Goal: Information Seeking & Learning: Learn about a topic

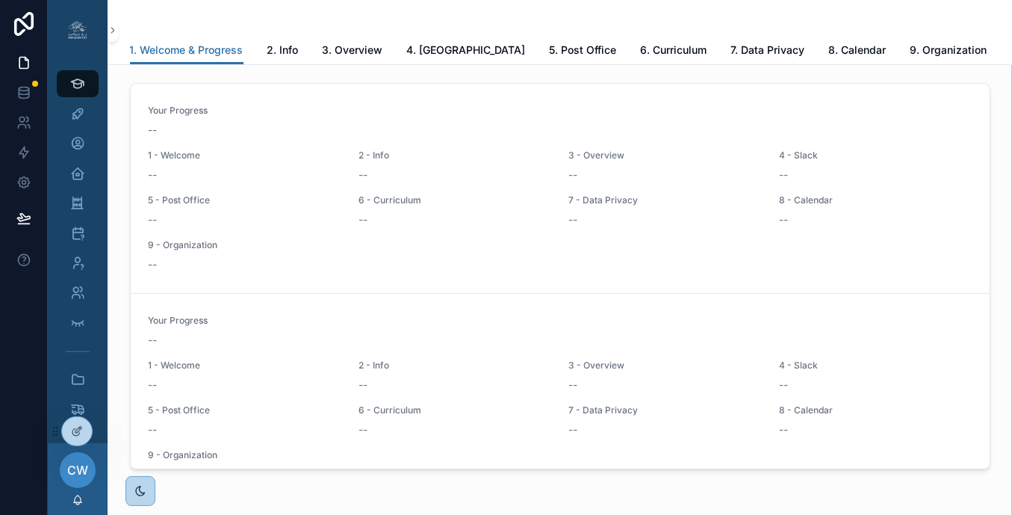
click at [0, 0] on icon at bounding box center [0, 0] width 0 height 0
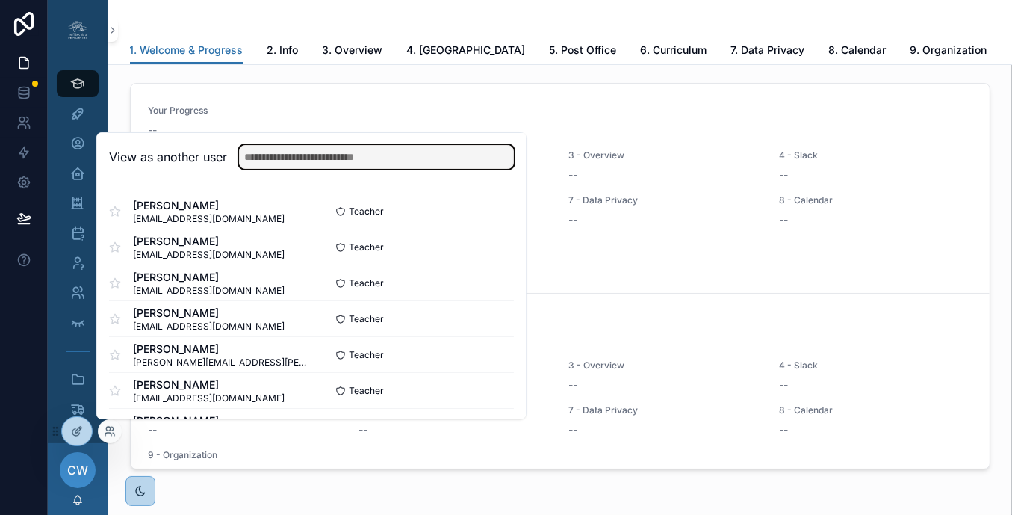
click at [297, 159] on input "text" at bounding box center [376, 157] width 275 height 24
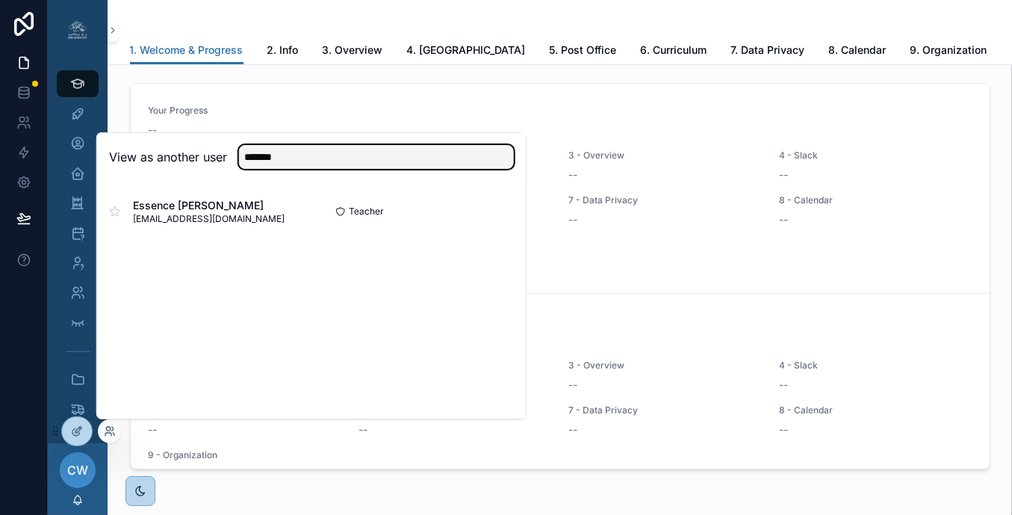
type input "*******"
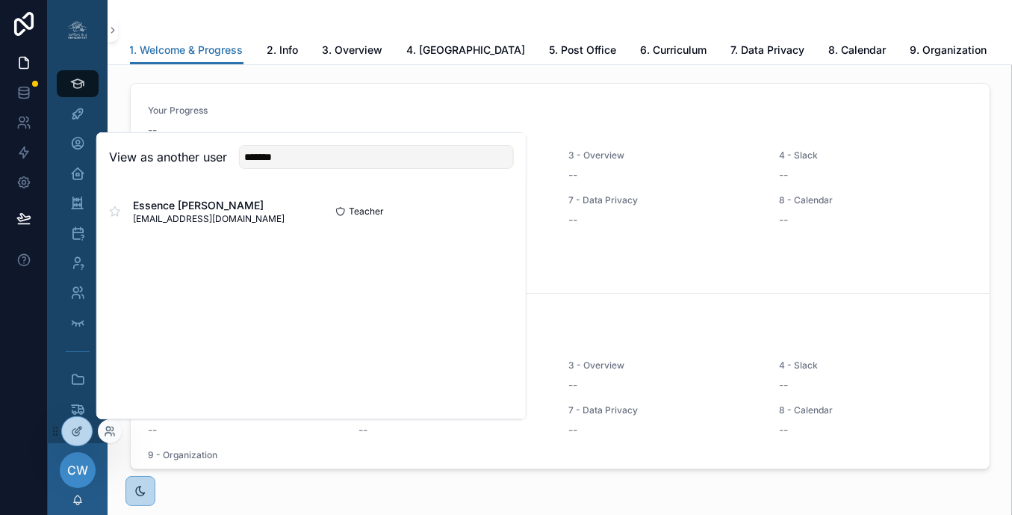
click at [0, 0] on button "Select" at bounding box center [0, 0] width 0 height 0
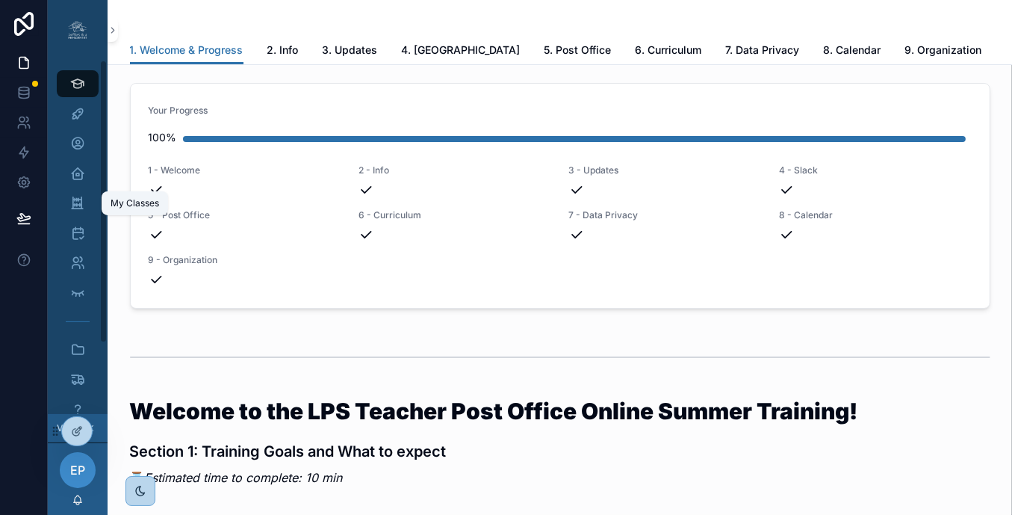
click at [75, 203] on icon "scrollable content" at bounding box center [77, 203] width 14 height 15
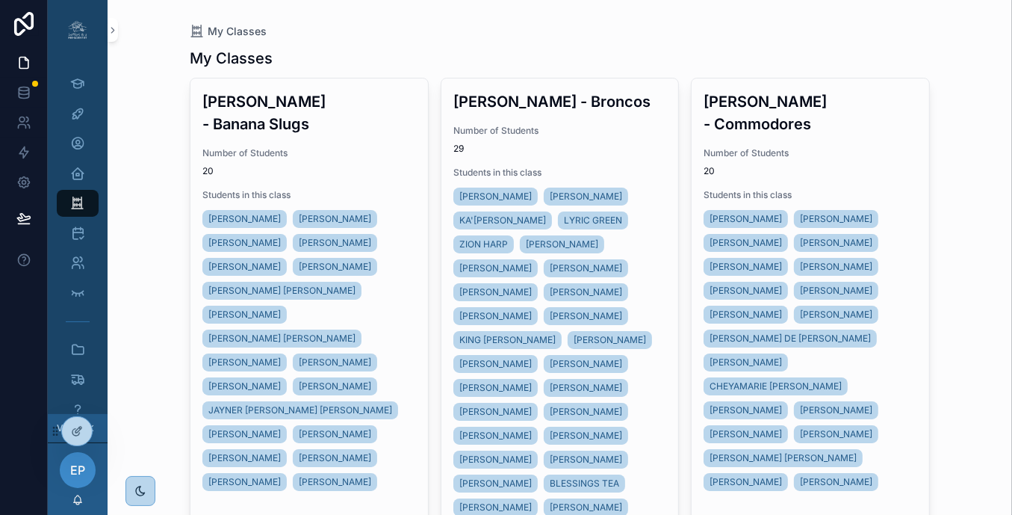
click at [373, 158] on div "[PERSON_NAME] Slugs Number of Students 20 Students in this class [PERSON_NAME] …" at bounding box center [310, 291] width 238 height 427
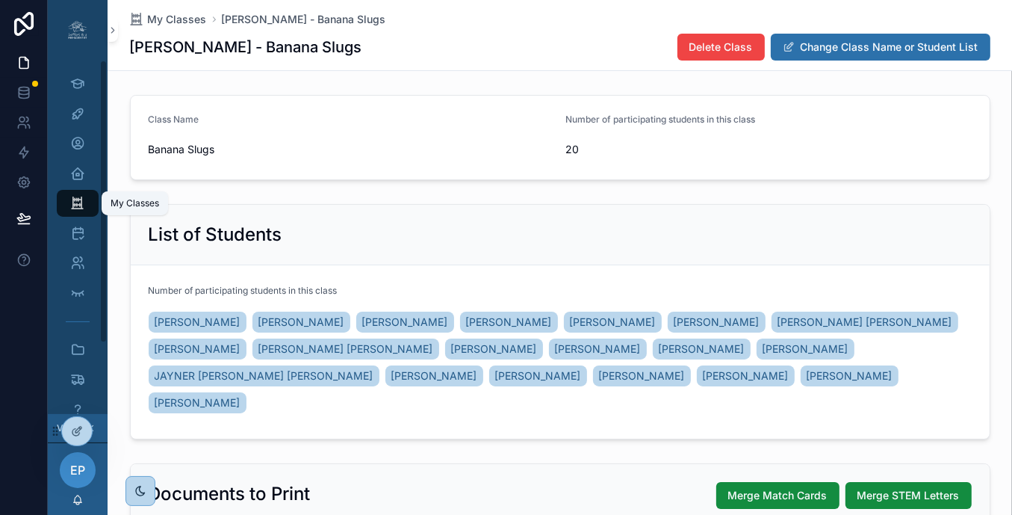
click at [88, 201] on div "My Classes" at bounding box center [78, 203] width 24 height 24
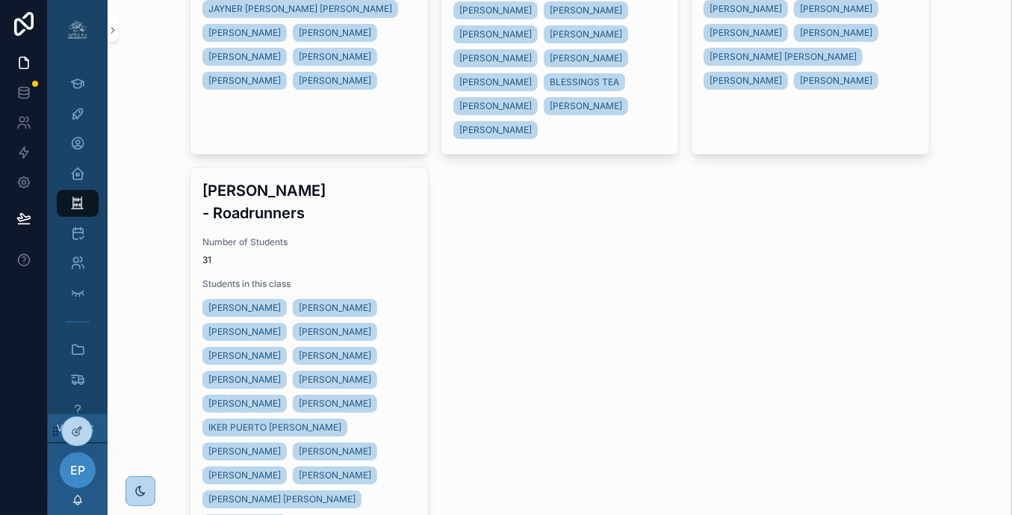
scroll to position [650, 0]
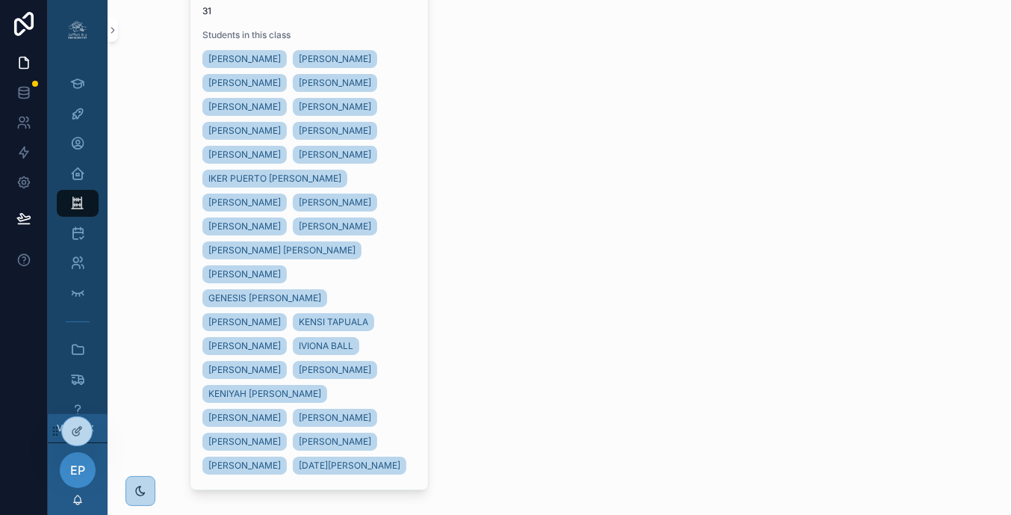
click at [400, 312] on div "[PERSON_NAME] [PERSON_NAME] [PERSON_NAME] [PERSON_NAME] [PERSON_NAME] [PERSON_N…" at bounding box center [309, 262] width 214 height 430
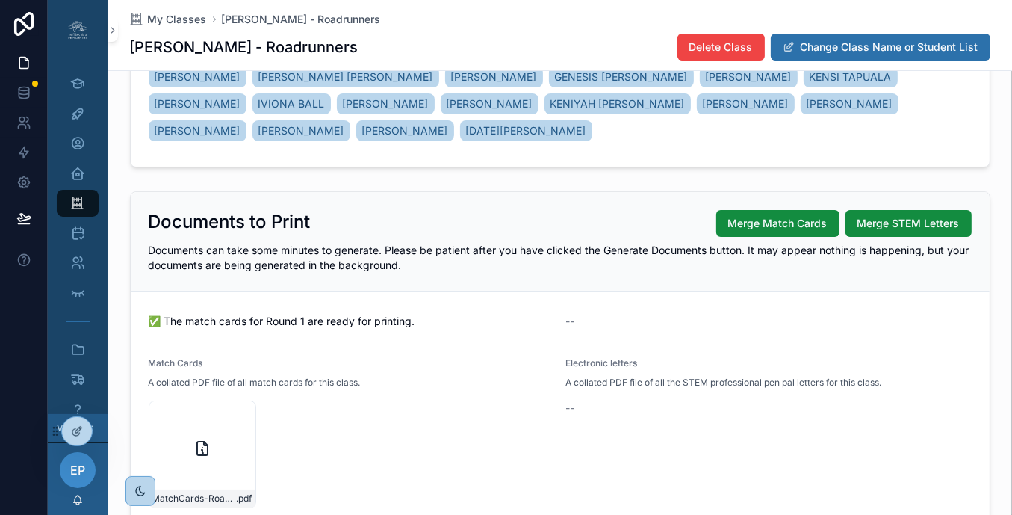
scroll to position [356, 0]
